Goal: Task Accomplishment & Management: Manage account settings

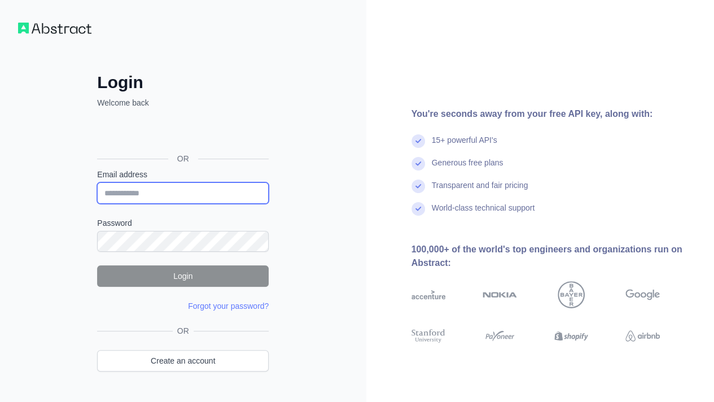
drag, startPoint x: 0, startPoint y: 0, endPoint x: 143, endPoint y: 194, distance: 241.3
click at [143, 194] on input "Email address" at bounding box center [183, 192] width 172 height 21
paste input "**********"
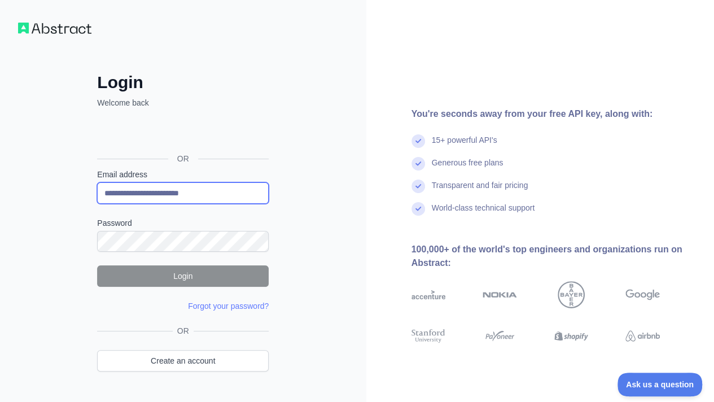
type input "**********"
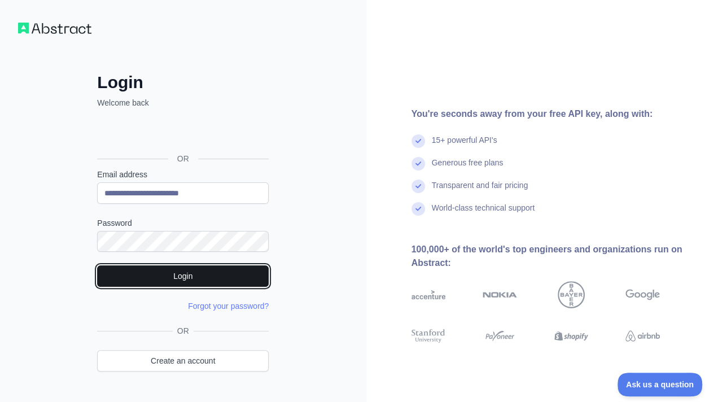
click at [198, 268] on button "Login" at bounding box center [183, 275] width 172 height 21
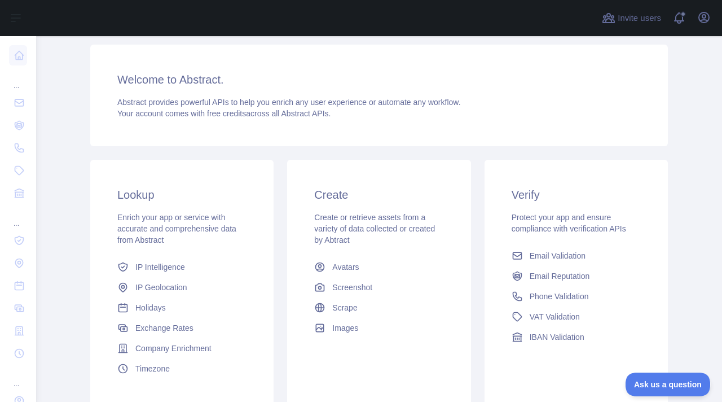
scroll to position [212, 0]
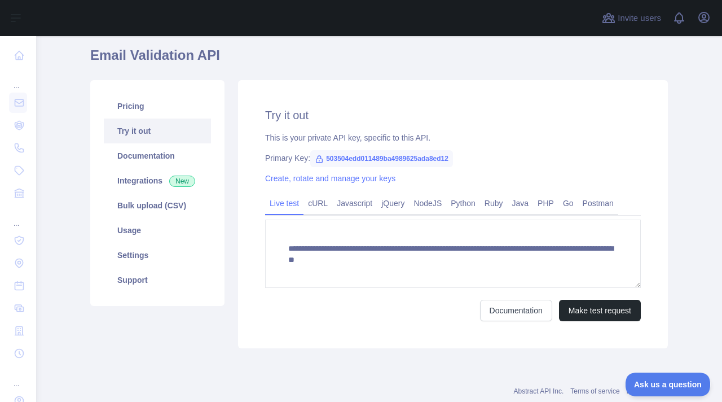
scroll to position [94, 0]
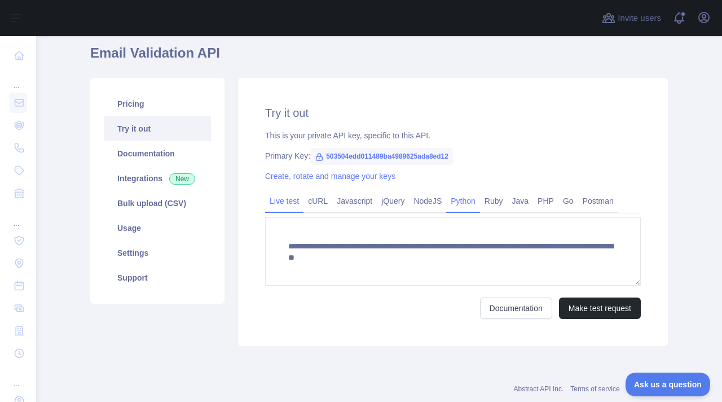
click at [447, 199] on link "Python" at bounding box center [463, 201] width 34 height 18
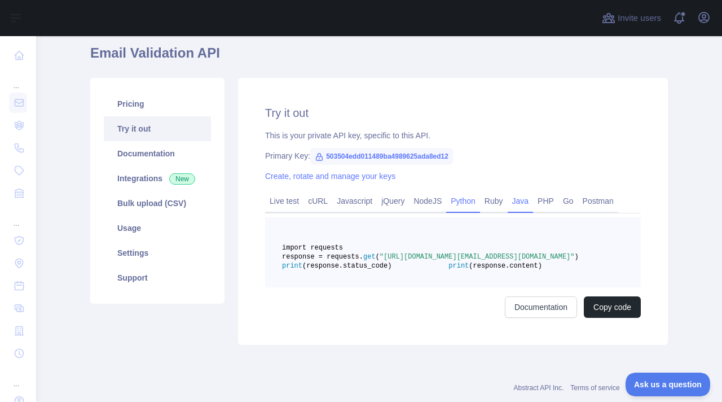
scroll to position [0, 0]
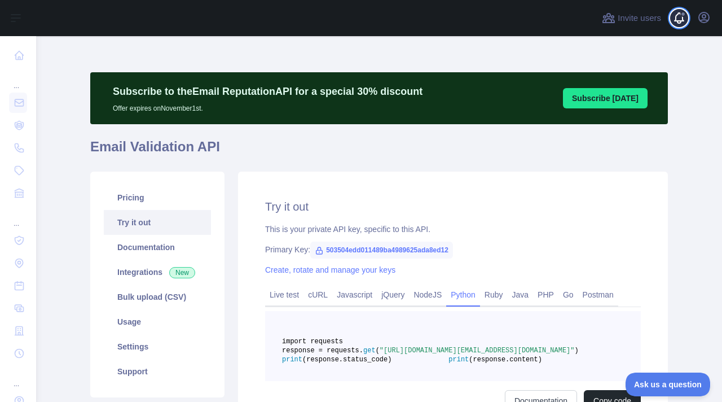
click at [677, 21] on span at bounding box center [684, 18] width 23 height 36
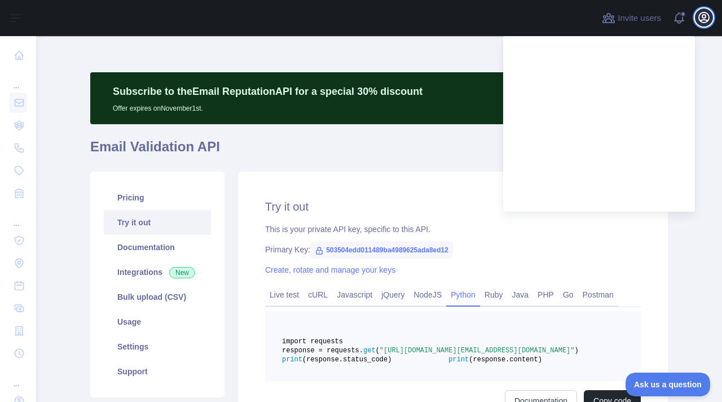
click at [702, 19] on icon "button" at bounding box center [705, 18] width 14 height 14
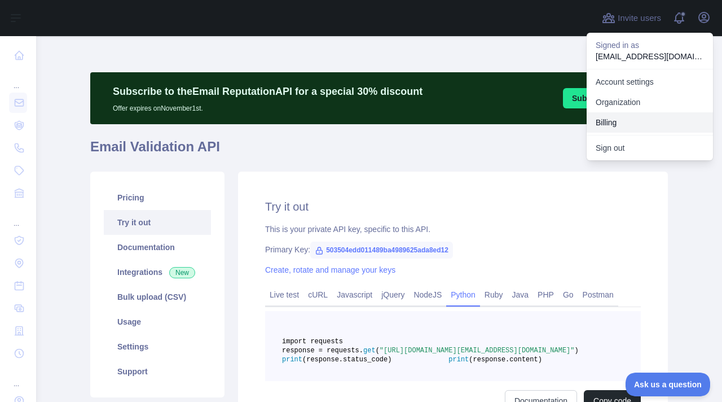
click at [628, 125] on button "Billing" at bounding box center [650, 122] width 126 height 20
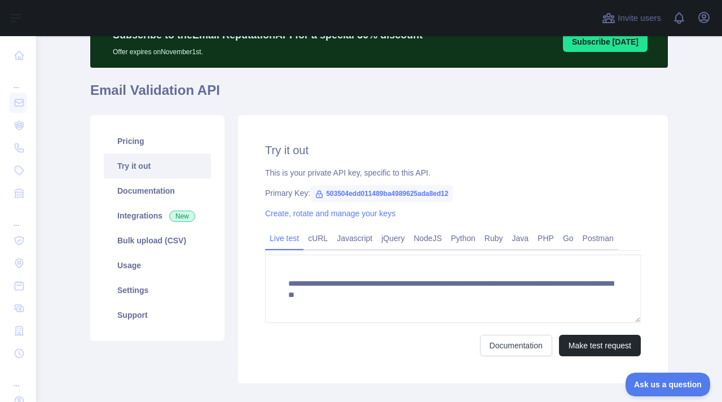
scroll to position [60, 0]
